Goal: Information Seeking & Learning: Learn about a topic

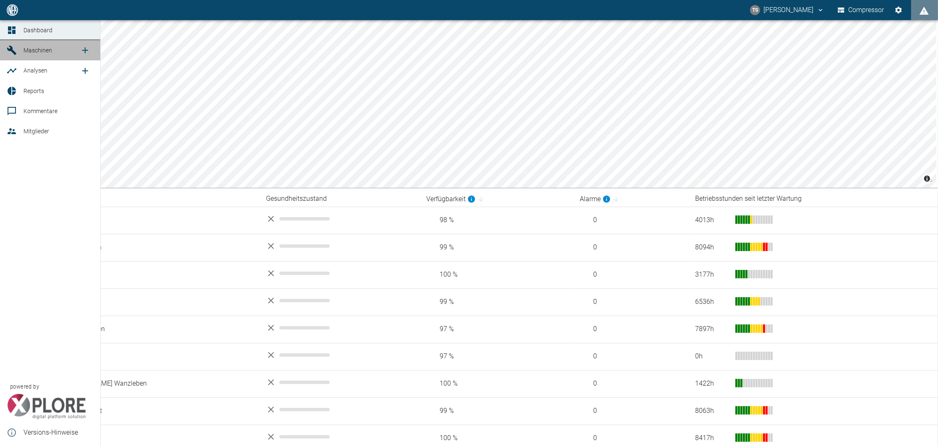
click at [12, 48] on icon at bounding box center [12, 50] width 10 height 10
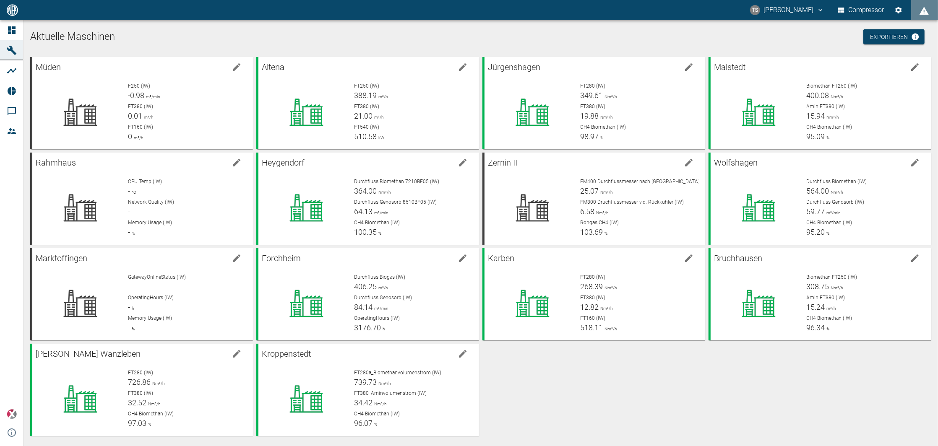
drag, startPoint x: 790, startPoint y: 39, endPoint x: 774, endPoint y: 18, distance: 26.0
click at [790, 39] on h1 "Aktuelle Maschinen" at bounding box center [480, 36] width 901 height 13
click at [611, 122] on div "FT280 (IW) 350.15 Nm³/h FT380 (IW) 19.94 Nm³/h CH4 Biomethan (IW) 98.98 %" at bounding box center [636, 108] width 125 height 67
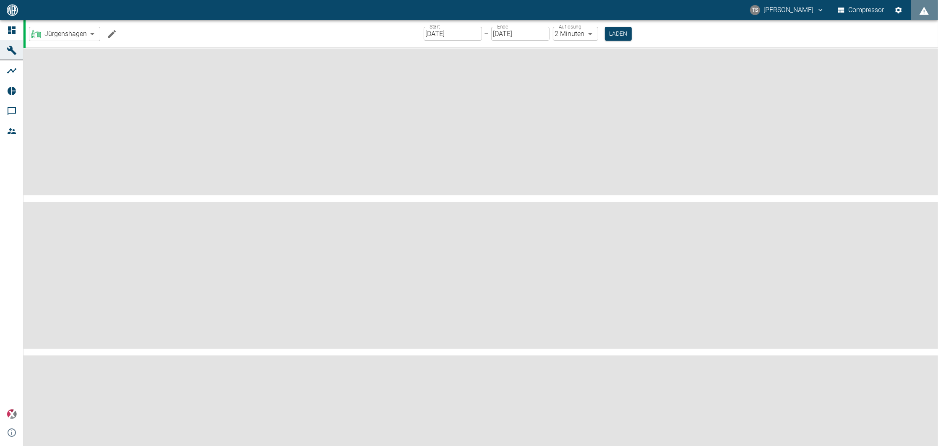
type input "2min"
